Goal: Task Accomplishment & Management: Manage account settings

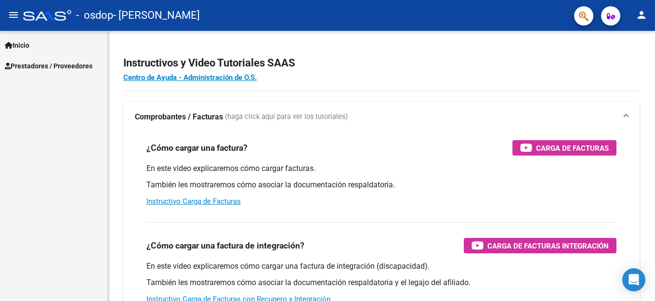
click at [29, 47] on span "Inicio" at bounding box center [17, 45] width 25 height 11
click at [36, 62] on span "Prestadores / Proveedores" at bounding box center [49, 66] width 88 height 11
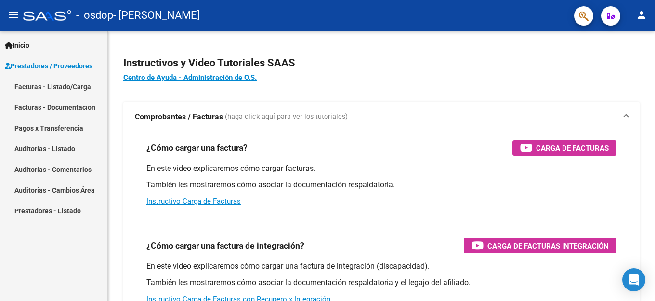
click at [42, 85] on link "Facturas - Listado/Carga" at bounding box center [53, 86] width 107 height 21
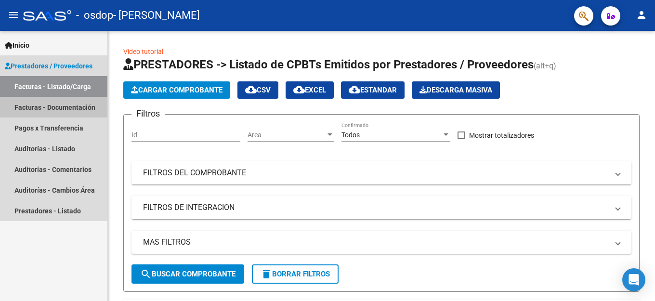
click at [47, 106] on link "Facturas - Documentación" at bounding box center [53, 107] width 107 height 21
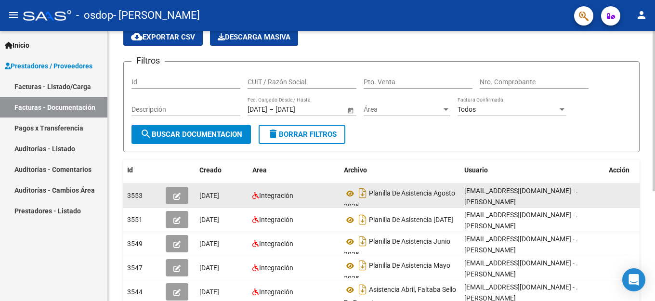
scroll to position [40, 0]
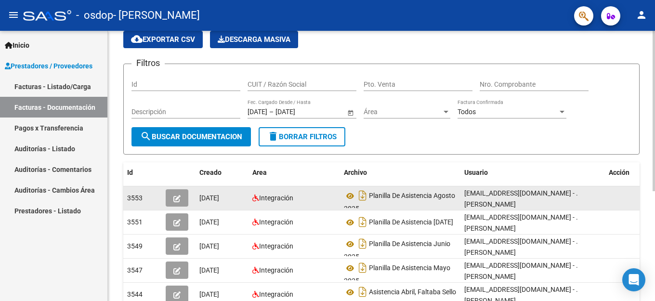
click at [219, 197] on span "[DATE]" at bounding box center [209, 198] width 20 height 8
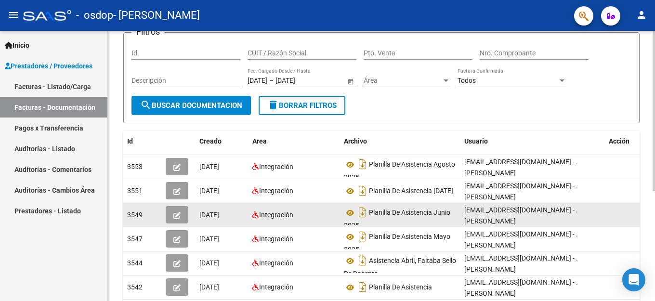
scroll to position [136, 0]
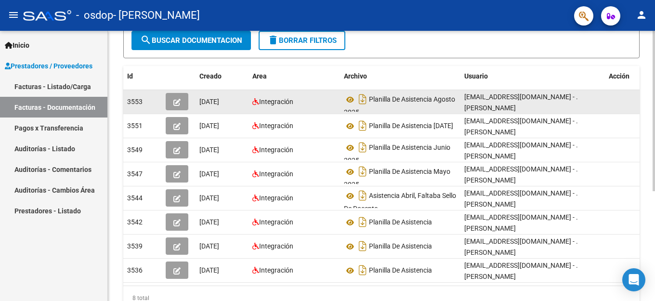
click at [179, 103] on icon "button" at bounding box center [176, 102] width 7 height 7
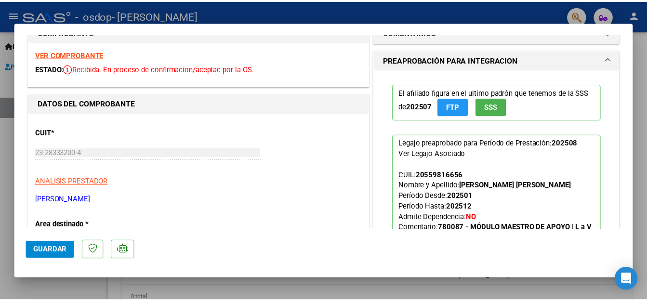
scroll to position [0, 0]
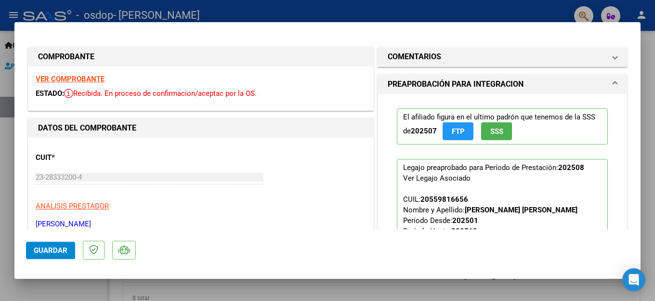
click at [492, 11] on div at bounding box center [327, 150] width 655 height 301
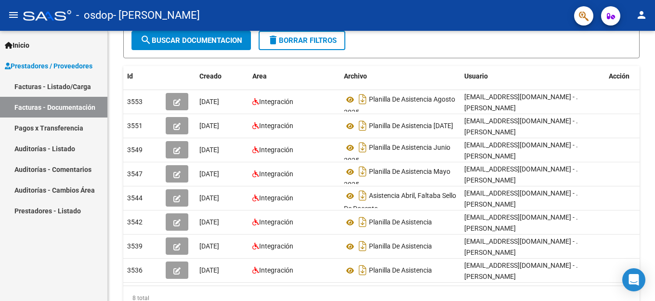
click at [641, 13] on mat-icon "person" at bounding box center [642, 15] width 12 height 12
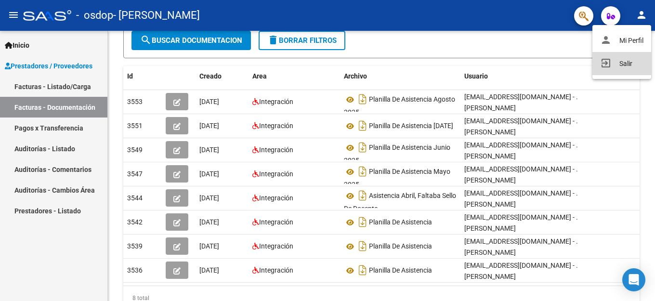
click at [628, 66] on button "exit_to_app Salir" at bounding box center [622, 63] width 59 height 23
